Goal: Find specific page/section: Find specific page/section

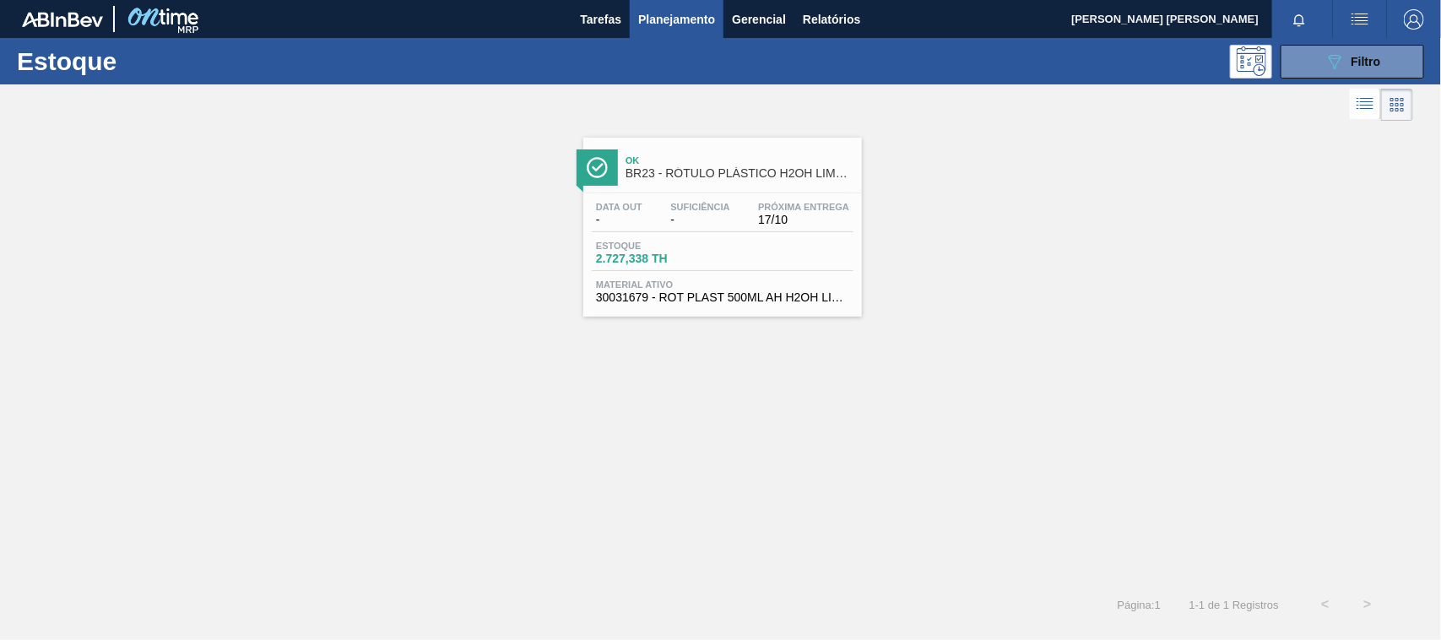
click at [1440, 77] on div "Estoque 089F7B8B-B2A5-4AFE-B5C0-19BA573D28AC Filtro" at bounding box center [720, 61] width 1441 height 46
click at [1403, 55] on button "089F7B8B-B2A5-4AFE-B5C0-19BA573D28AC Filtro" at bounding box center [1353, 62] width 144 height 34
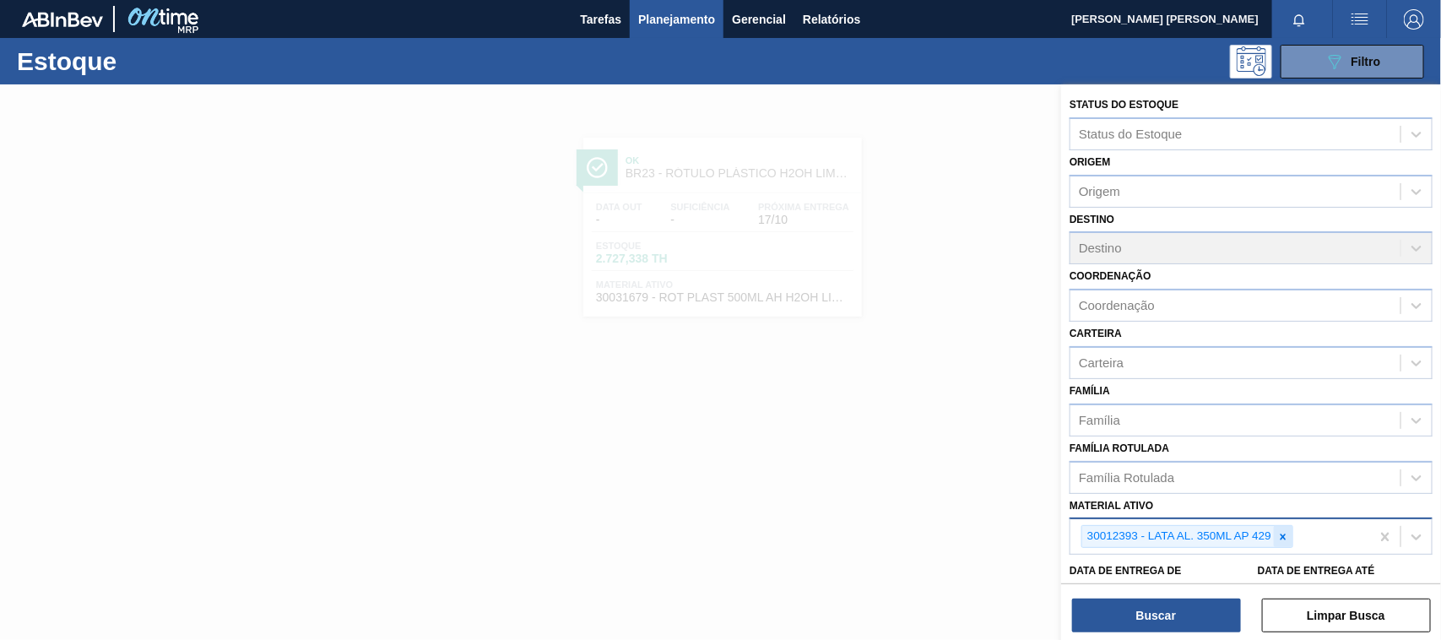
click at [1281, 533] on icon at bounding box center [1284, 536] width 6 height 6
click at [1167, 470] on div "Família Rotulada" at bounding box center [1126, 477] width 95 height 14
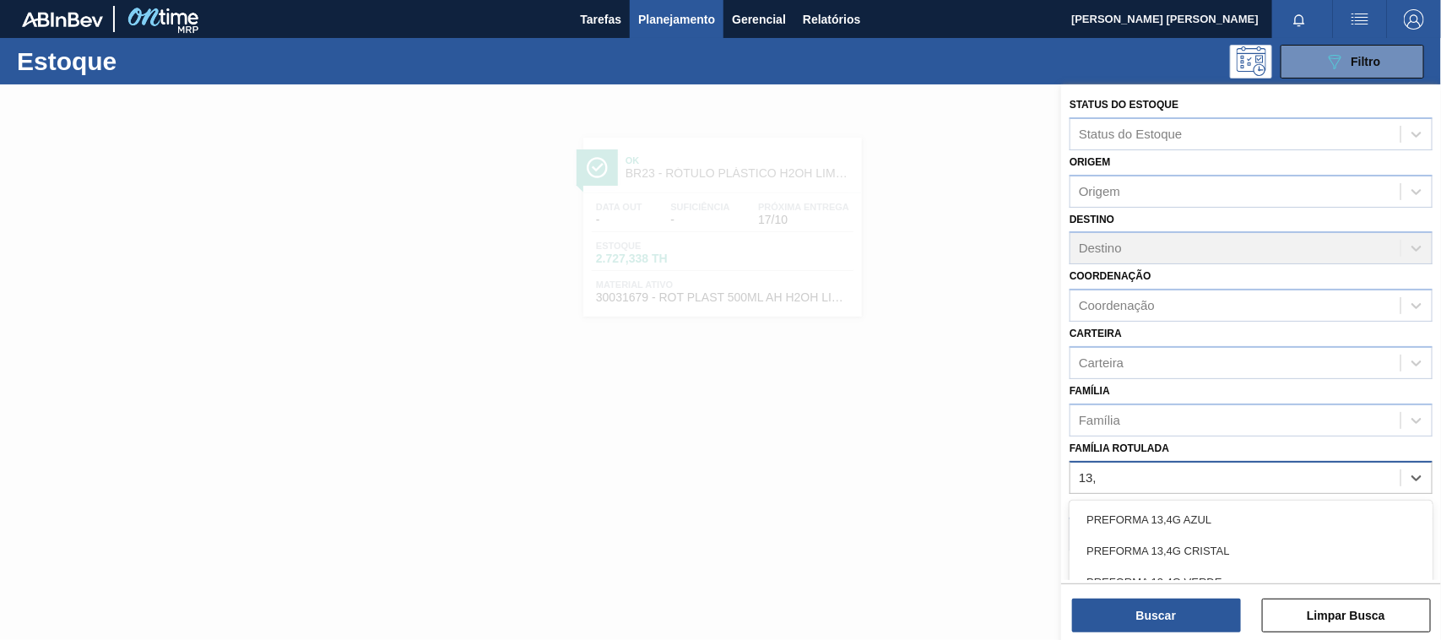
type Rotulada "13,7"
click at [1158, 576] on div "PREFORMA 13,7G VERDE" at bounding box center [1251, 581] width 363 height 31
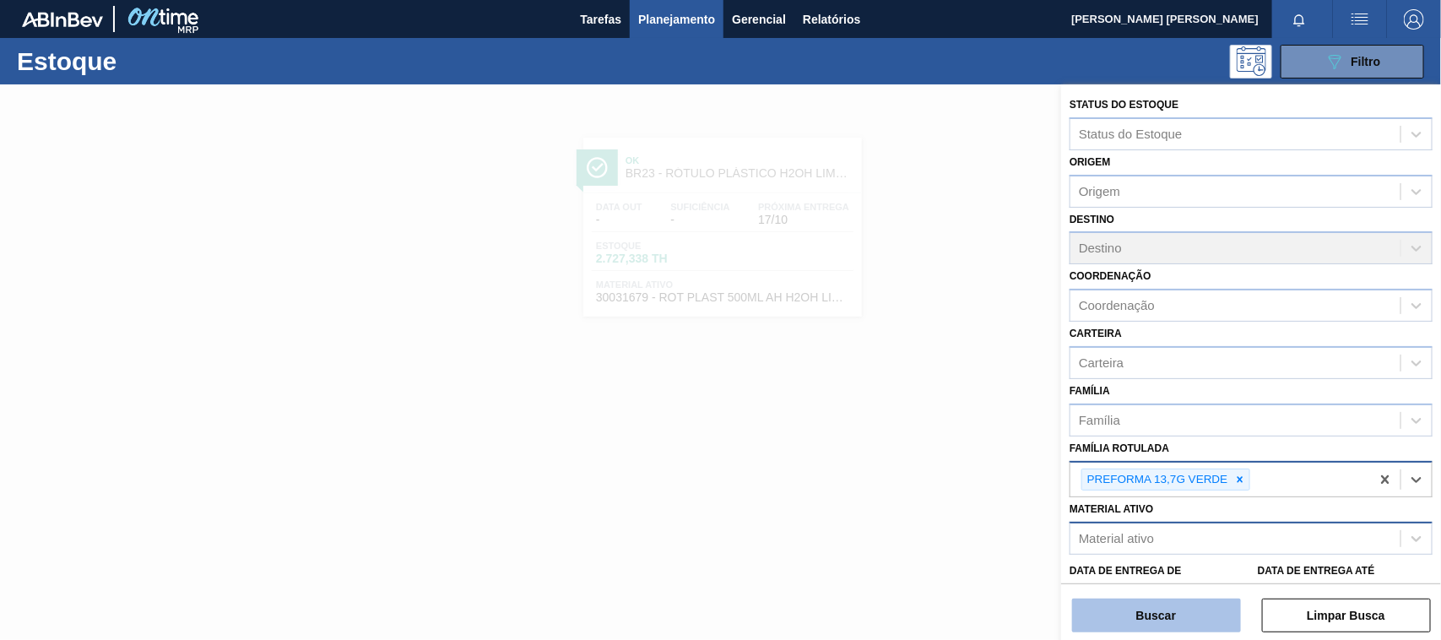
click at [1188, 620] on button "Buscar" at bounding box center [1156, 615] width 169 height 34
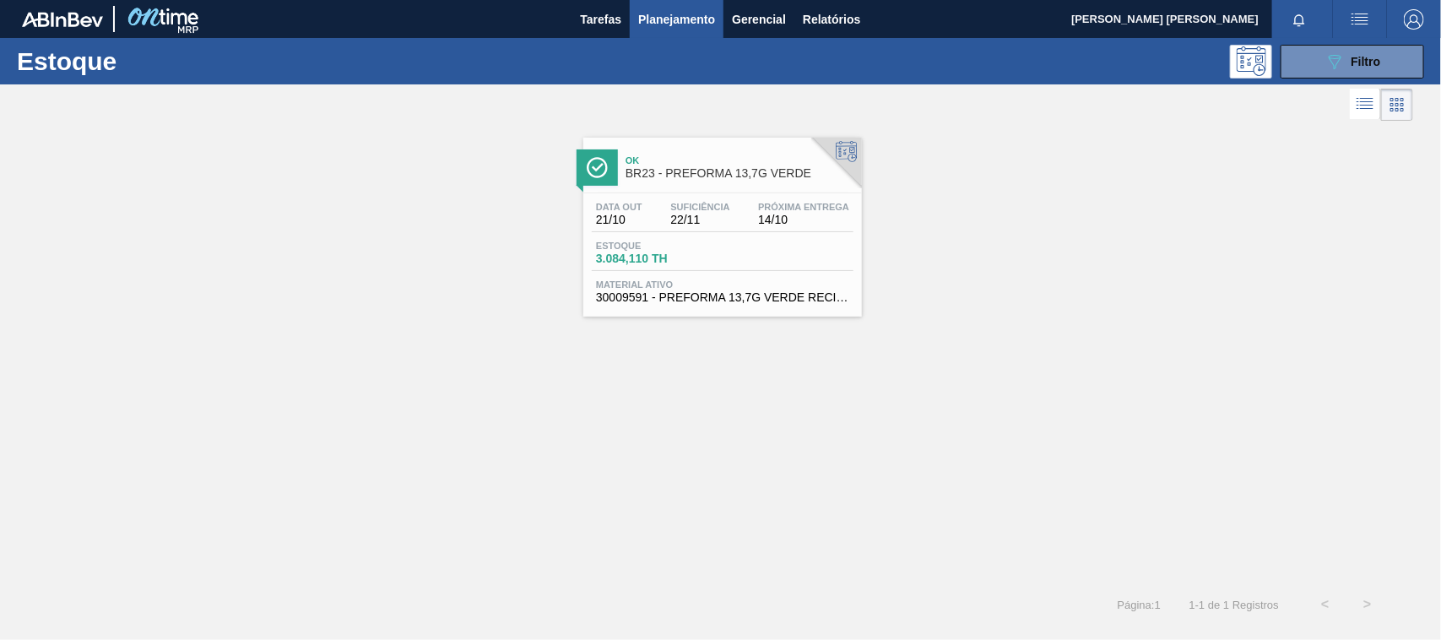
click at [739, 241] on div "Estoque 3.084,110 TH" at bounding box center [723, 256] width 262 height 30
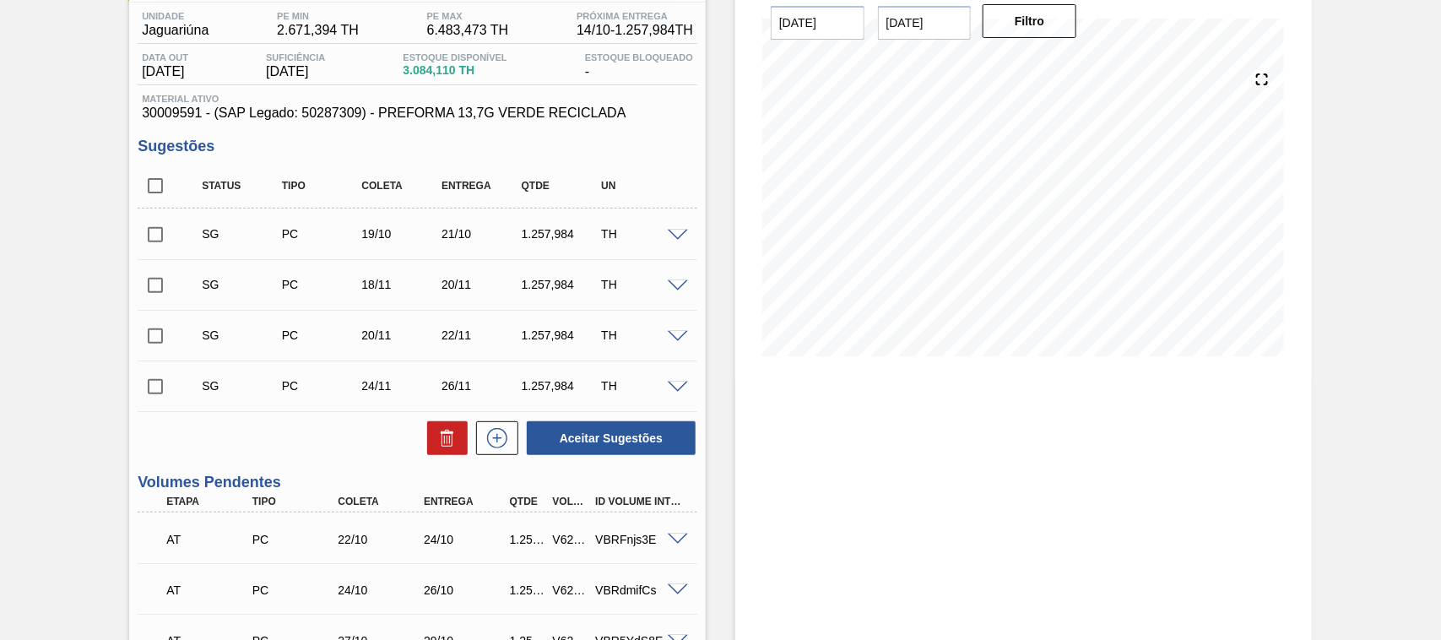
scroll to position [136, 0]
